Goal: Transaction & Acquisition: Purchase product/service

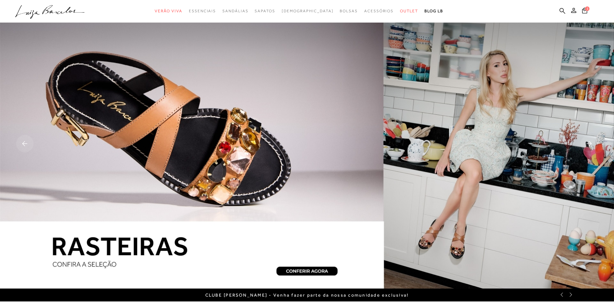
click at [556, 9] on ul ".a{fill-rule:evenodd;} Verão Viva Em alta Favoritos das Influenciadoras Apostas…" at bounding box center [302, 11] width 574 height 12
click at [563, 9] on icon at bounding box center [563, 11] width 6 height 6
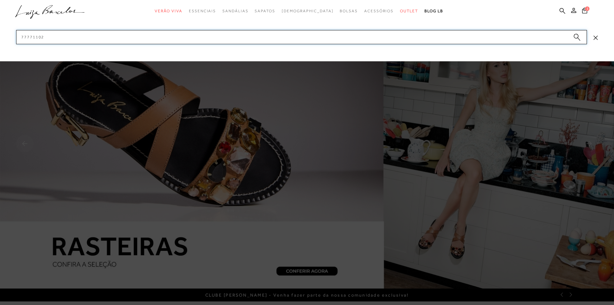
click at [506, 36] on input "77771102" at bounding box center [301, 37] width 571 height 14
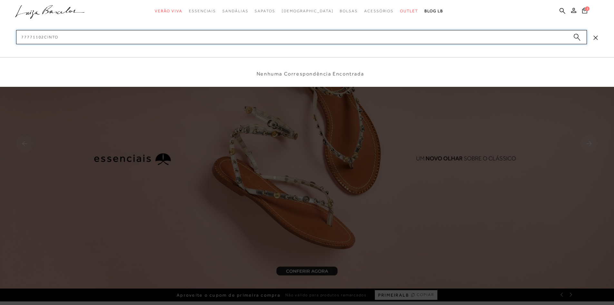
drag, startPoint x: 44, startPoint y: 38, endPoint x: 0, endPoint y: 44, distance: 44.5
click at [0, 0] on div "categoryHeader .a{fill-rule:evenodd;} Verão Viva Em alta Charms Mules" at bounding box center [307, 0] width 614 height 0
type input "cinto"
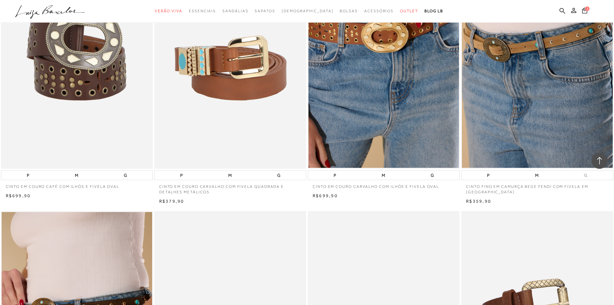
scroll to position [516, 0]
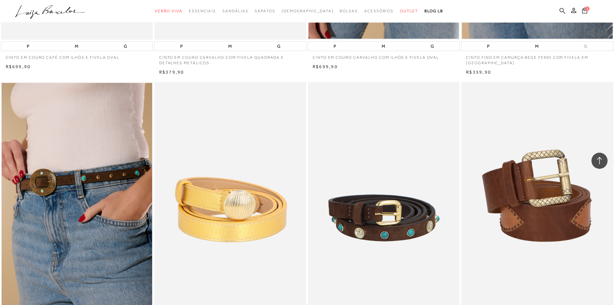
click at [561, 9] on icon at bounding box center [563, 11] width 6 height 6
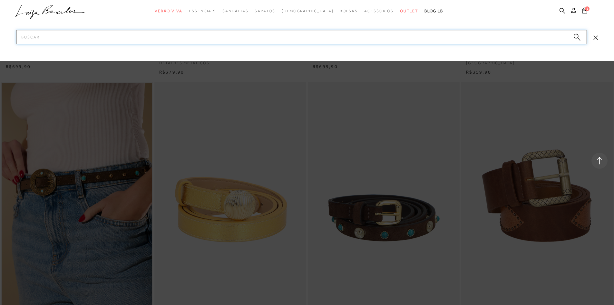
click at [462, 37] on input "Pesquisar" at bounding box center [301, 37] width 571 height 14
type input "cinto caramelo"
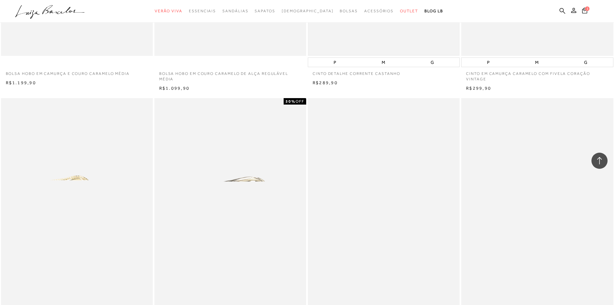
scroll to position [774, 0]
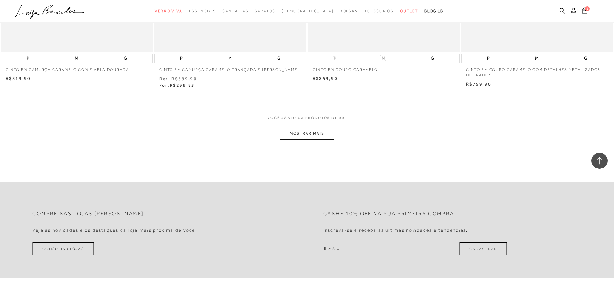
click at [313, 135] on button "MOSTRAR MAIS" at bounding box center [307, 133] width 54 height 13
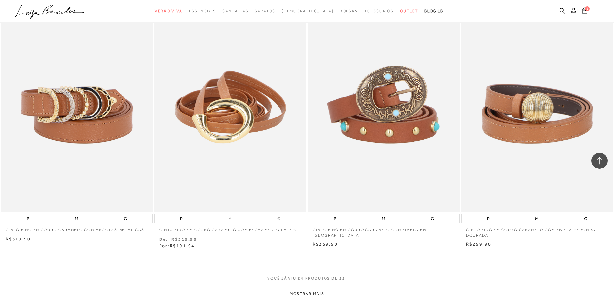
scroll to position [1456, 0]
click at [60, 116] on img at bounding box center [77, 98] width 151 height 226
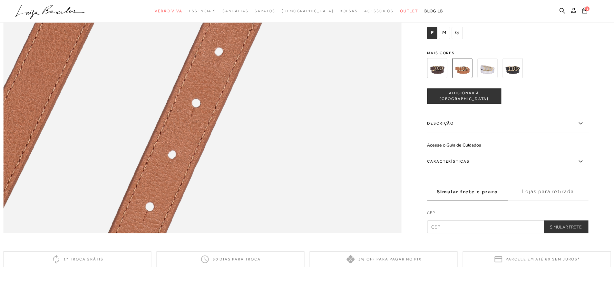
scroll to position [774, 0]
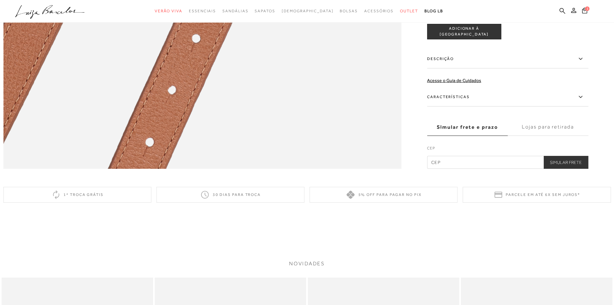
click at [506, 169] on input "text" at bounding box center [507, 162] width 161 height 13
type input "81200-100"
click at [553, 169] on button "Simular Frete" at bounding box center [565, 162] width 45 height 13
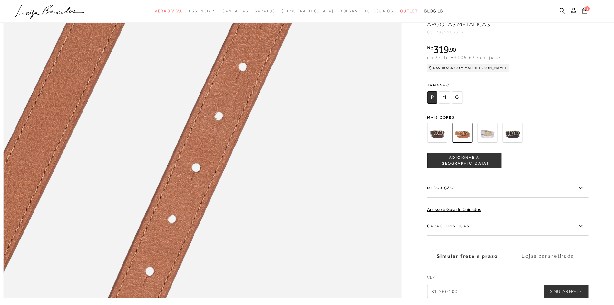
scroll to position [806, 0]
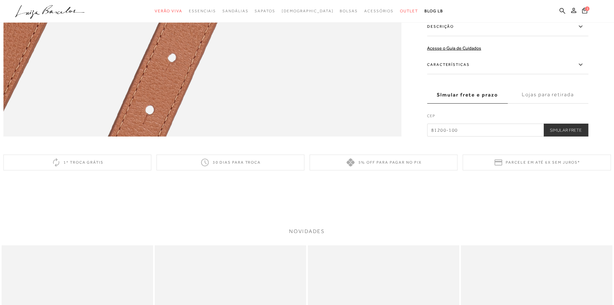
click at [581, 136] on button "Simular Frete" at bounding box center [565, 129] width 45 height 13
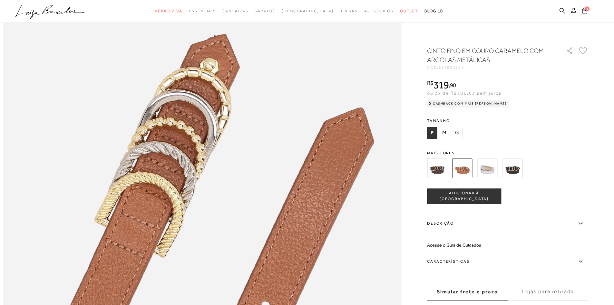
scroll to position [387, 0]
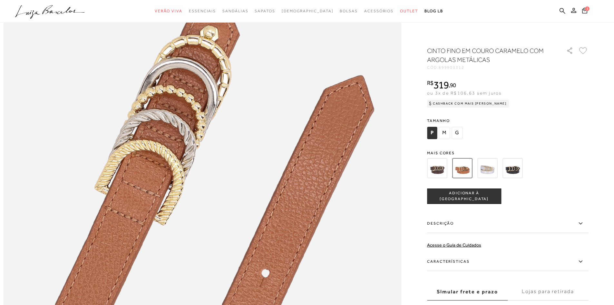
click at [443, 130] on span "M" at bounding box center [444, 133] width 11 height 12
click at [456, 134] on span "G" at bounding box center [457, 133] width 11 height 12
click at [486, 167] on img at bounding box center [487, 168] width 20 height 20
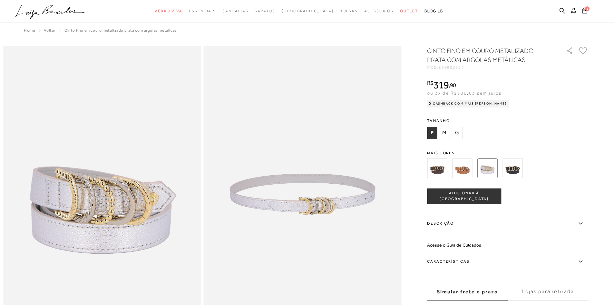
click at [462, 166] on img at bounding box center [462, 168] width 20 height 20
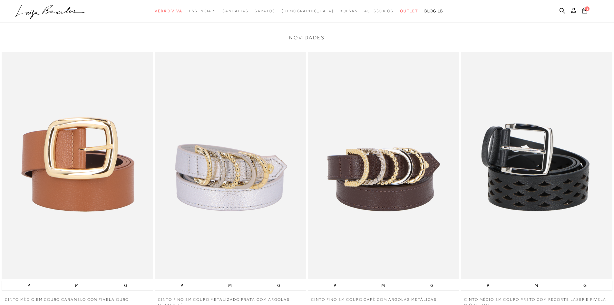
scroll to position [1257, 0]
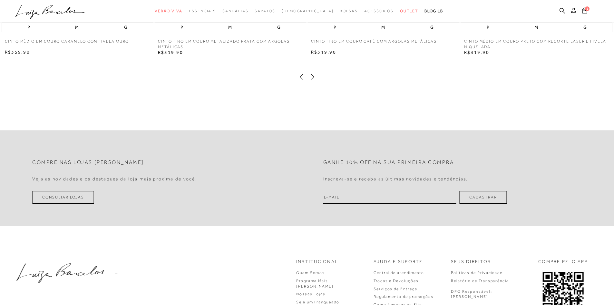
drag, startPoint x: 472, startPoint y: 209, endPoint x: 365, endPoint y: 111, distance: 145.1
